Goal: Navigation & Orientation: Find specific page/section

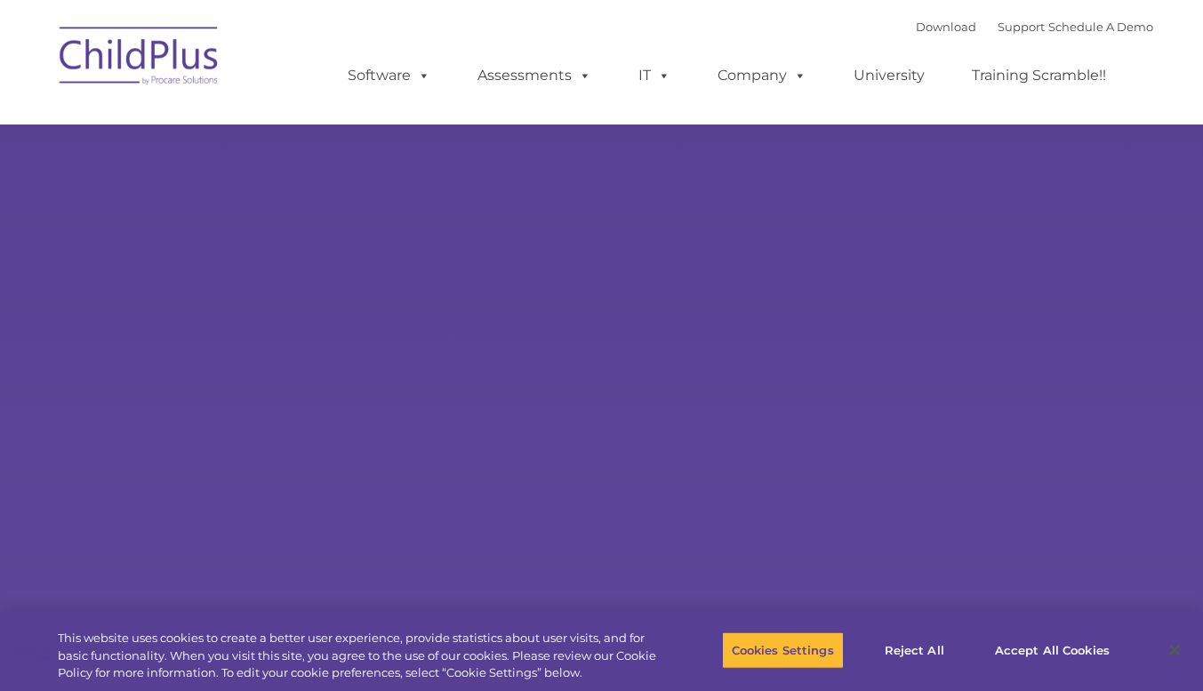
select select "MEDIUM"
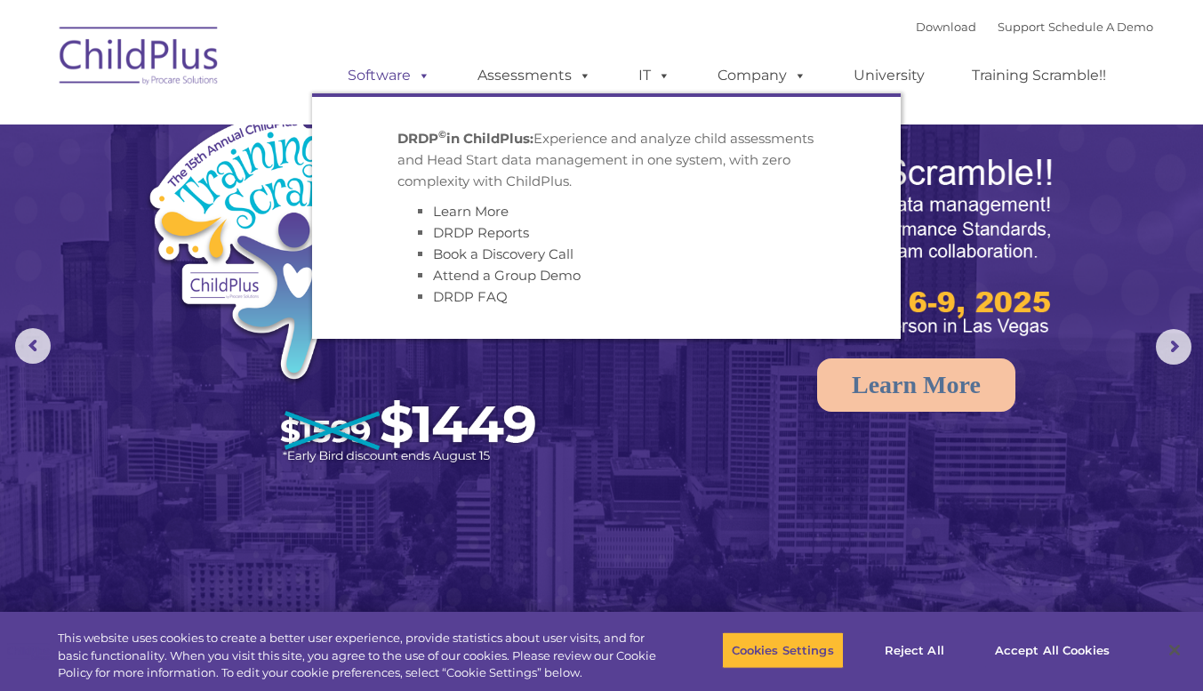
click at [405, 74] on link "Software" at bounding box center [389, 76] width 118 height 36
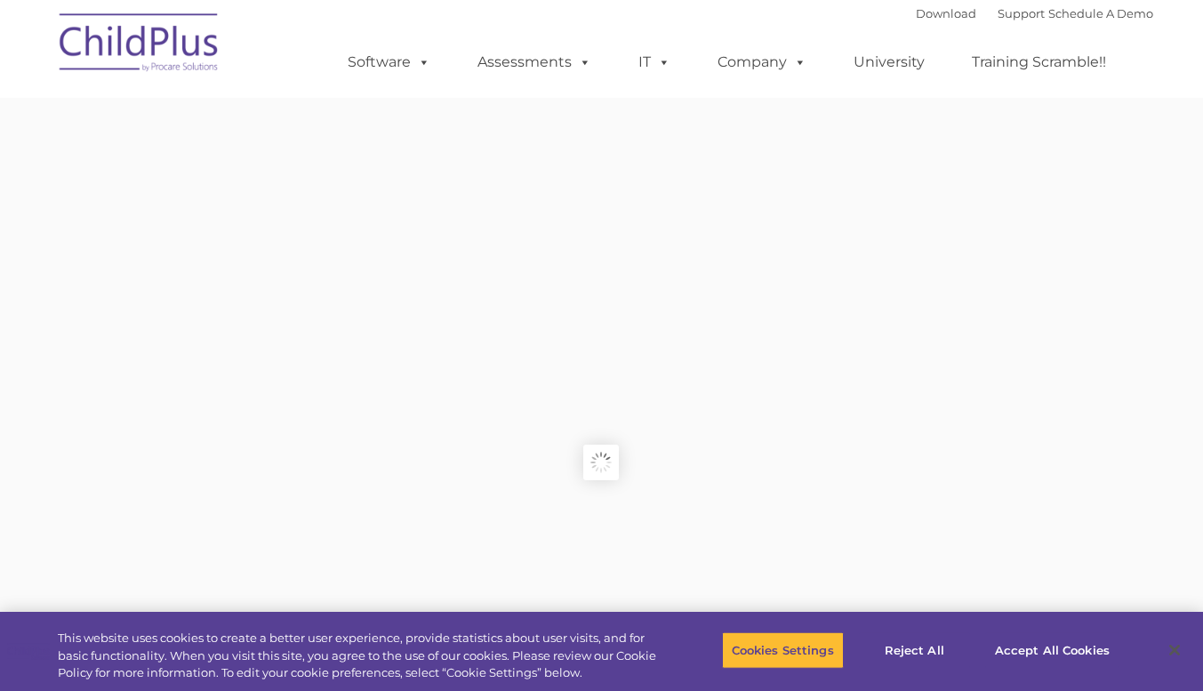
type input ""
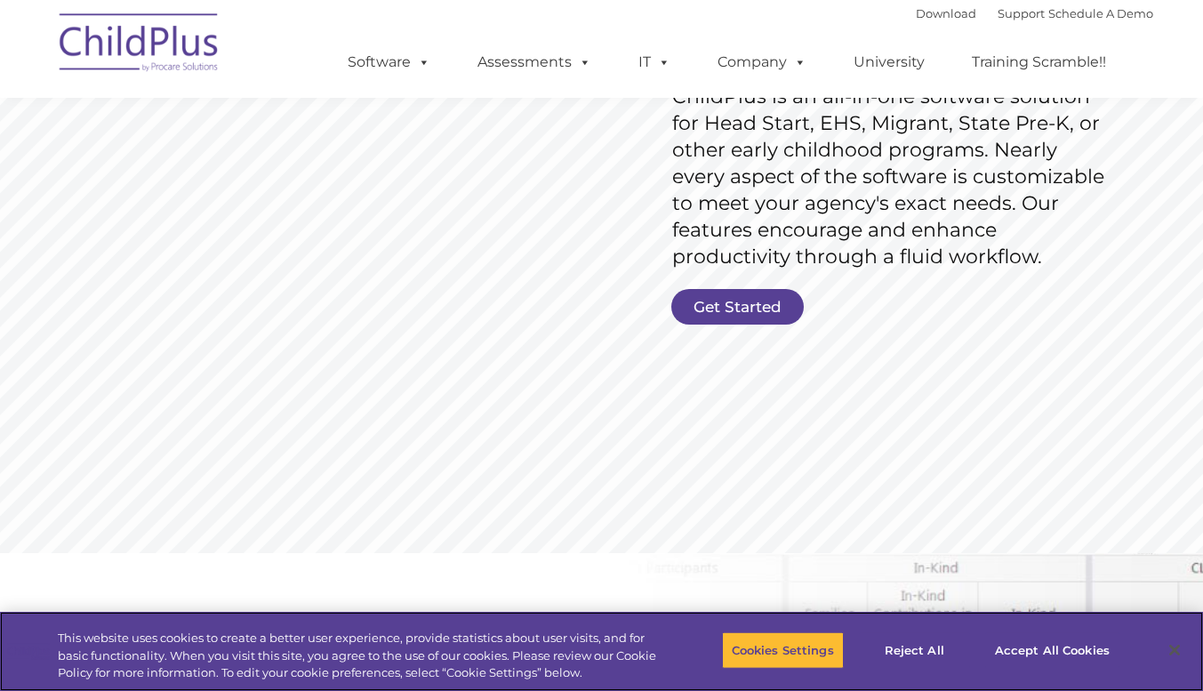
scroll to position [310, 0]
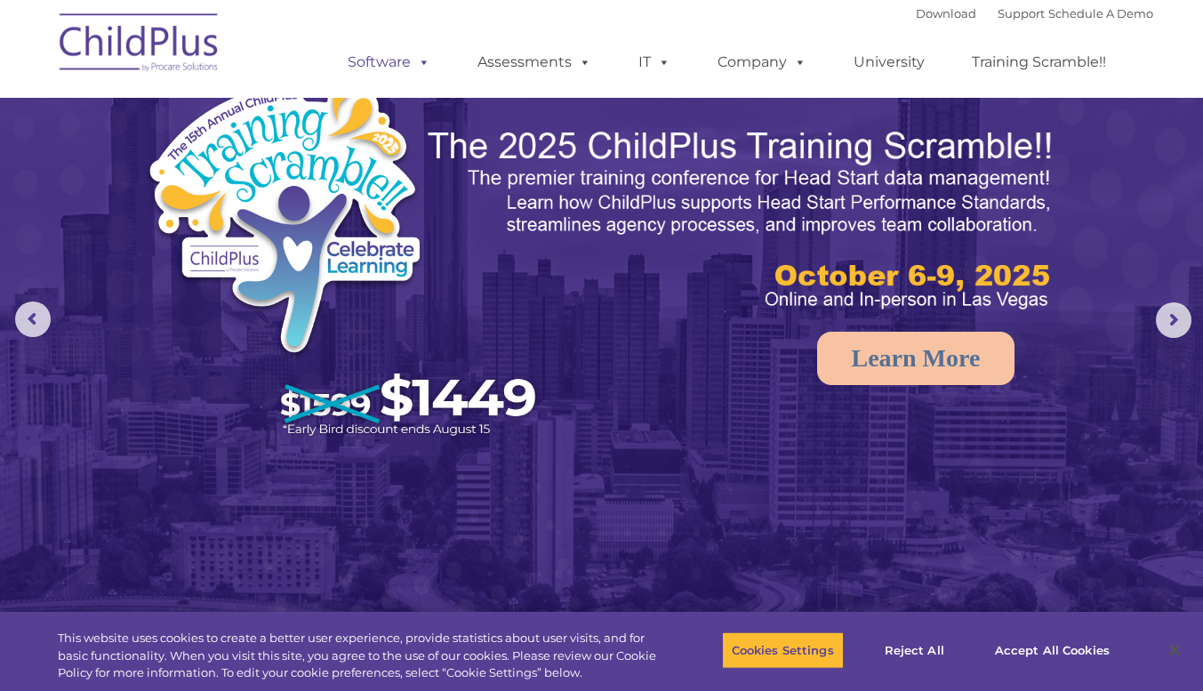
click at [410, 70] on link "Software" at bounding box center [389, 62] width 118 height 36
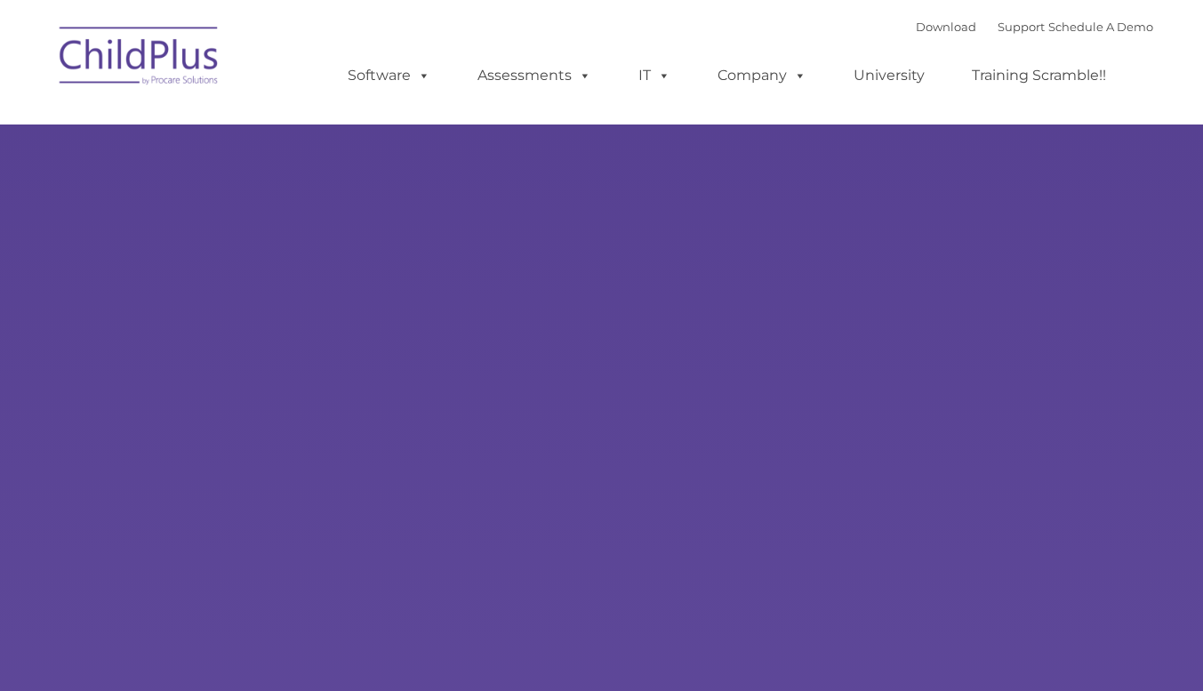
type input ""
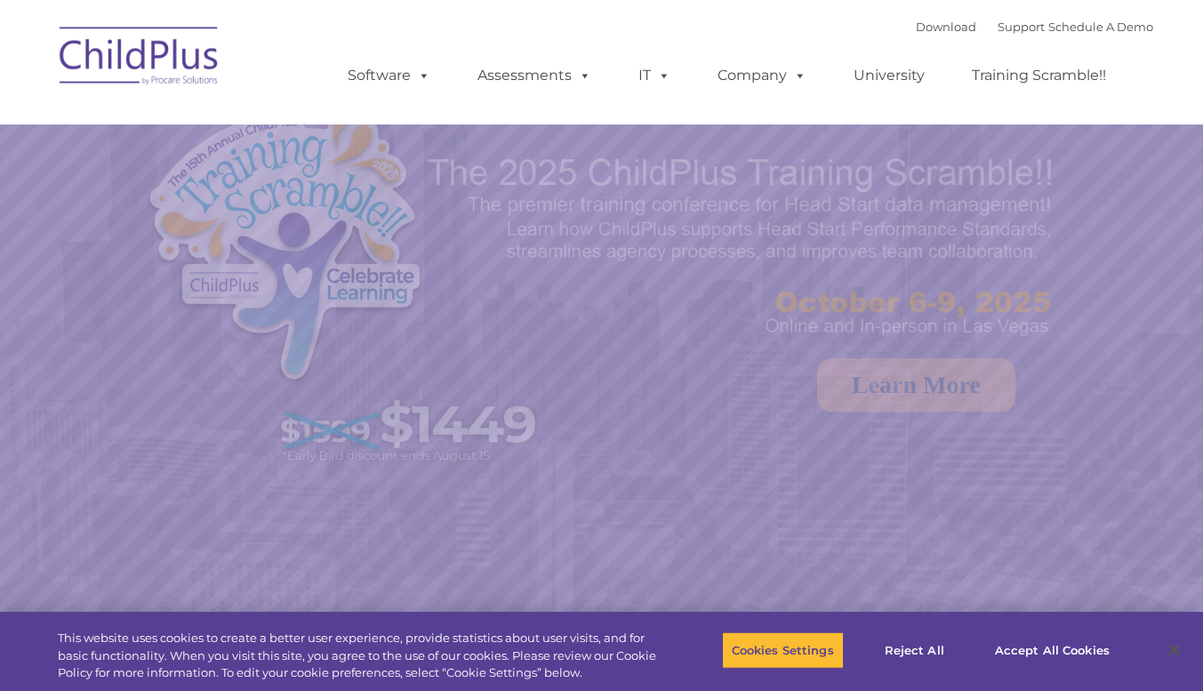
select select "MEDIUM"
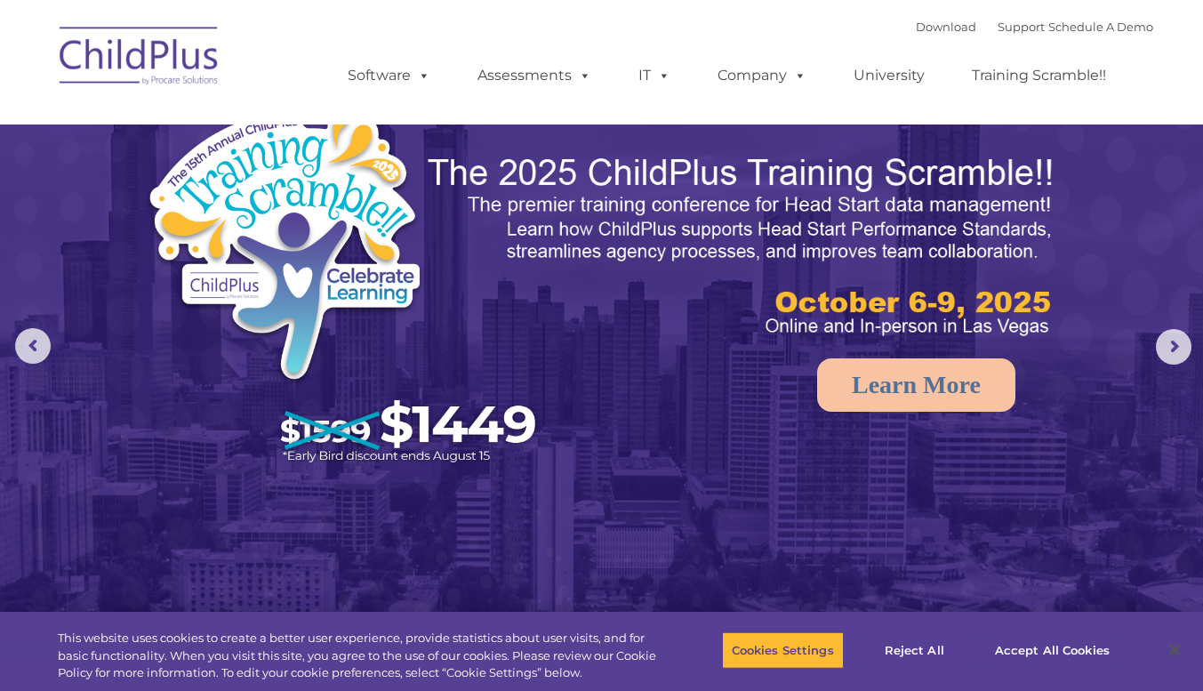
click at [126, 48] on img at bounding box center [140, 58] width 178 height 89
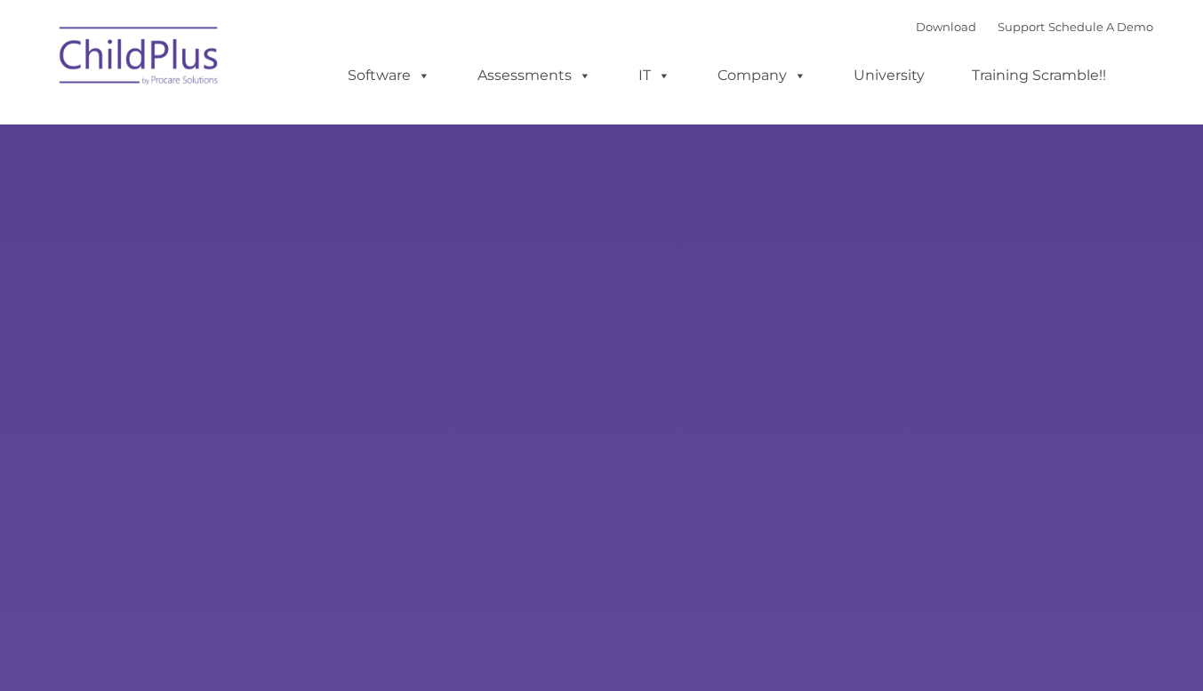
type input ""
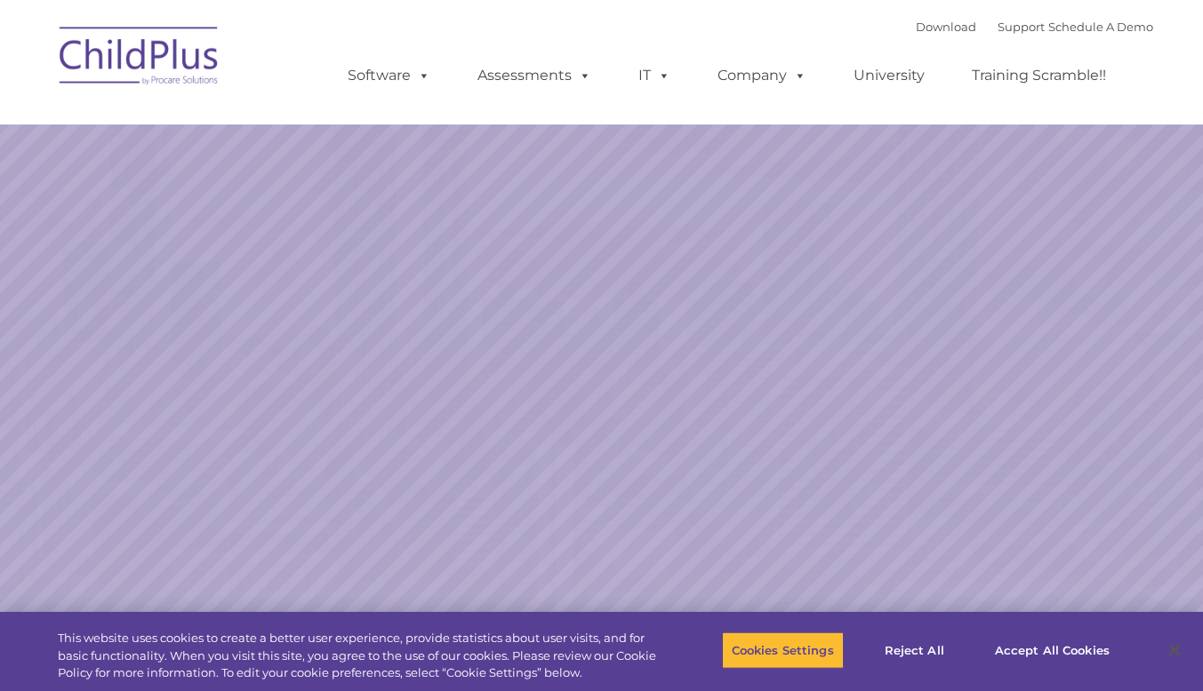
select select "MEDIUM"
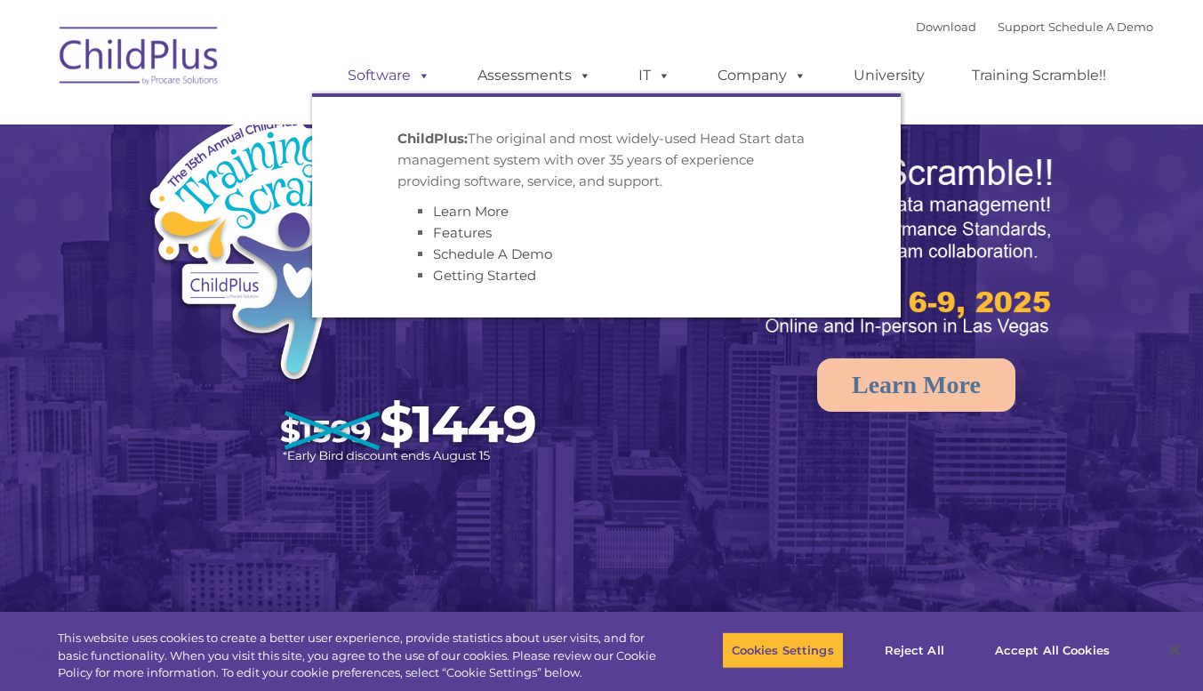
click at [368, 83] on link "Software" at bounding box center [389, 76] width 118 height 36
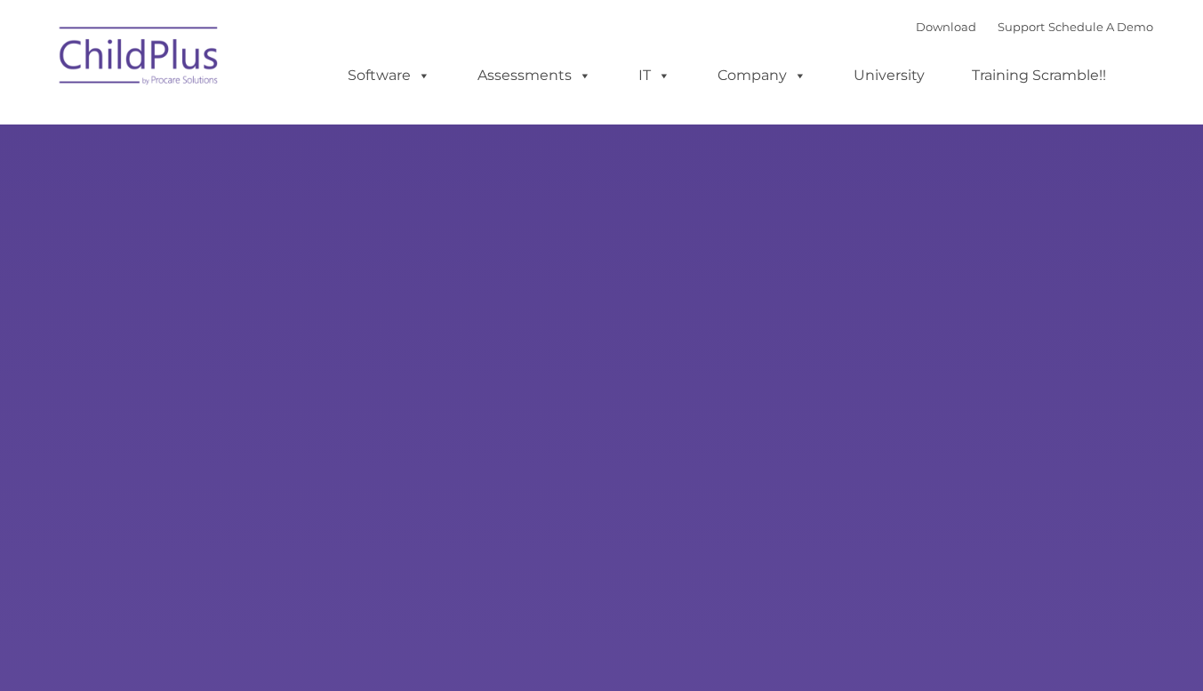
type input ""
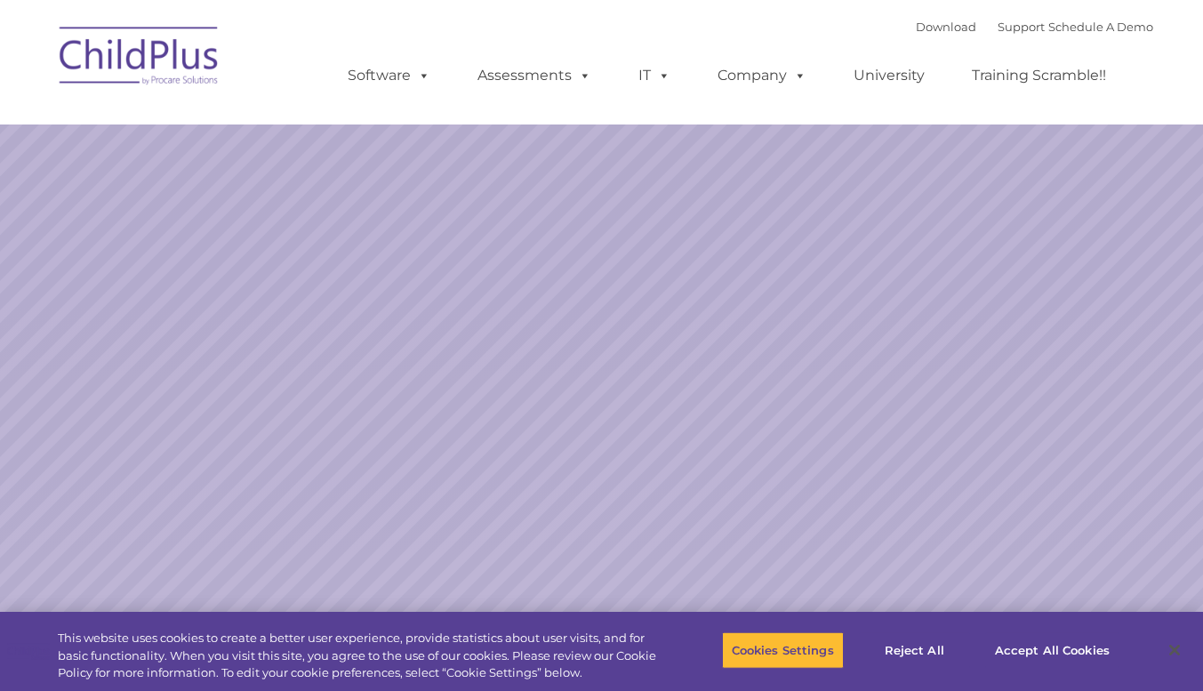
select select "MEDIUM"
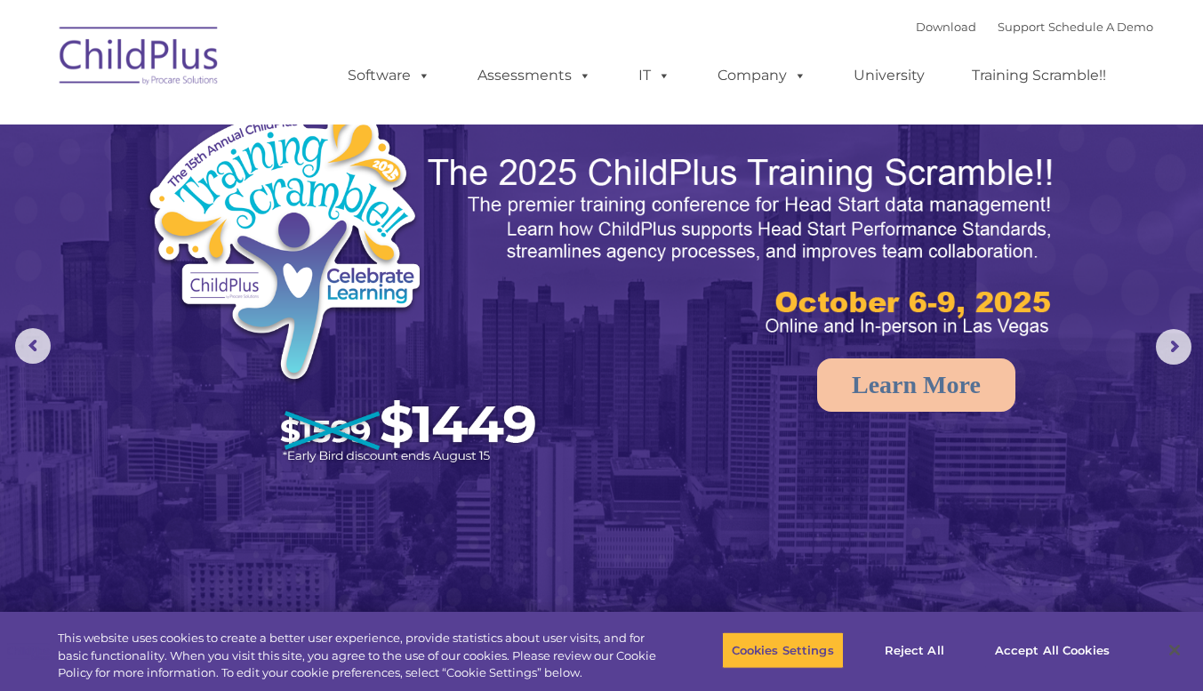
click at [916, 19] on div "Download Support | Schedule A Demo " at bounding box center [1034, 26] width 237 height 27
click at [916, 24] on link "Download" at bounding box center [946, 27] width 60 height 14
